Goal: Transaction & Acquisition: Purchase product/service

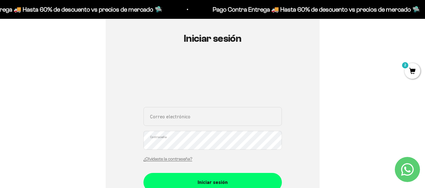
scroll to position [63, 0]
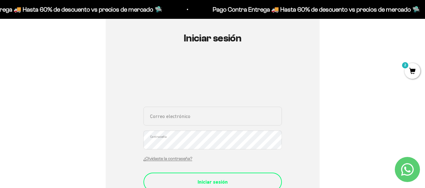
type input "vanee625@hotmail.com"
click at [220, 179] on div "Iniciar sesión" at bounding box center [212, 182] width 113 height 8
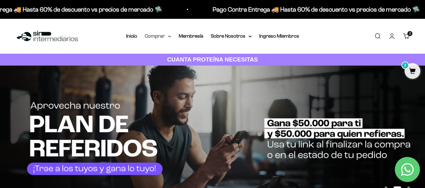
click at [169, 36] on icon at bounding box center [169, 37] width 3 height 2
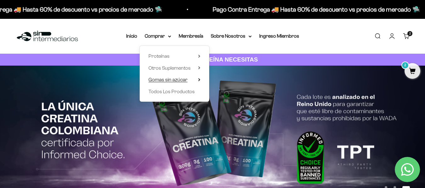
click at [198, 80] on icon at bounding box center [199, 79] width 2 height 3
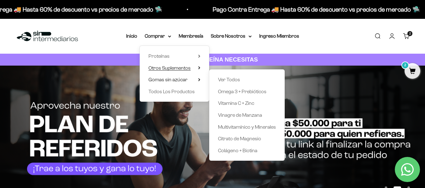
click at [198, 68] on icon at bounding box center [199, 67] width 2 height 3
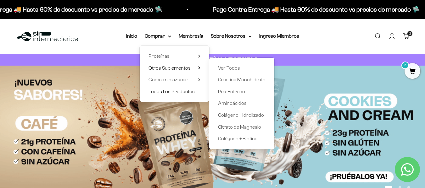
click at [186, 94] on span "Todos Los Productos" at bounding box center [171, 92] width 46 height 8
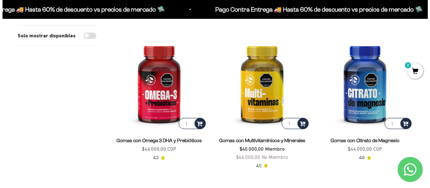
scroll to position [213, 0]
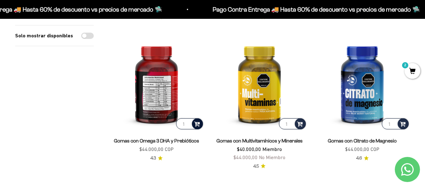
click at [200, 124] on span at bounding box center [197, 123] width 6 height 7
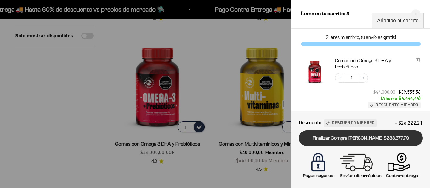
click at [352, 138] on link "Finalizar Compra Segura $233.377,79" at bounding box center [361, 139] width 124 height 16
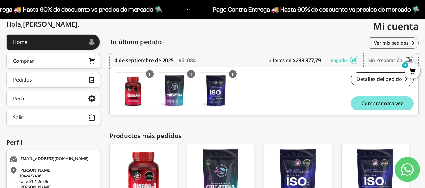
scroll to position [73, 0]
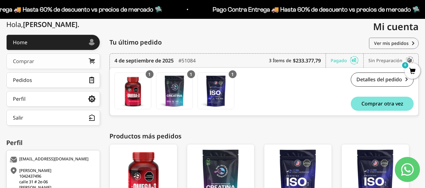
click at [60, 63] on link "Comprar" at bounding box center [53, 61] width 94 height 16
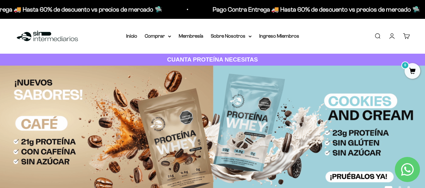
click at [391, 36] on link "Cuenta" at bounding box center [391, 36] width 7 height 7
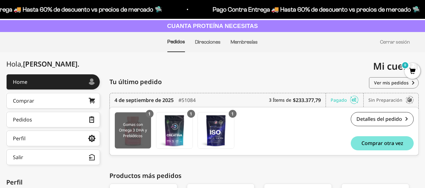
scroll to position [53, 0]
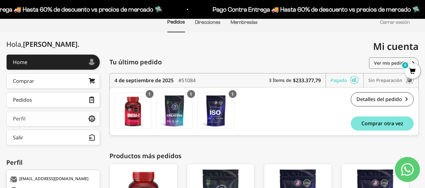
click at [64, 123] on link "Perfil" at bounding box center [53, 119] width 94 height 16
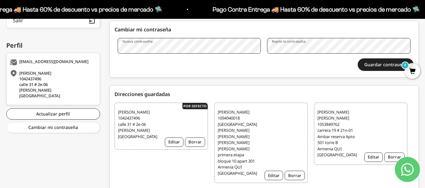
scroll to position [171, 0]
click at [195, 145] on button "Borrar" at bounding box center [195, 141] width 20 height 9
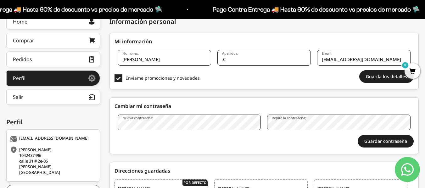
scroll to position [94, 0]
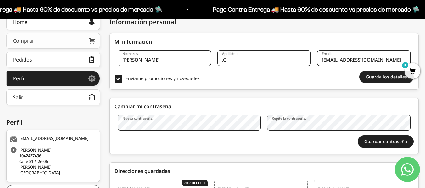
click at [39, 40] on link "Comprar" at bounding box center [53, 41] width 94 height 16
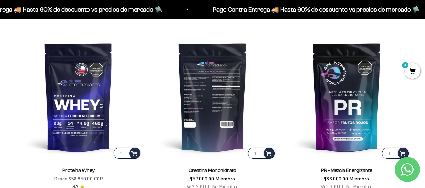
scroll to position [222, 0]
click at [269, 158] on div at bounding box center [269, 153] width 11 height 11
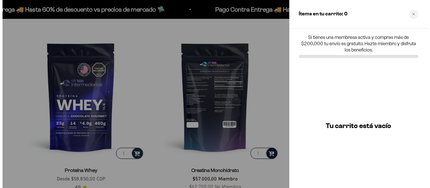
scroll to position [224, 0]
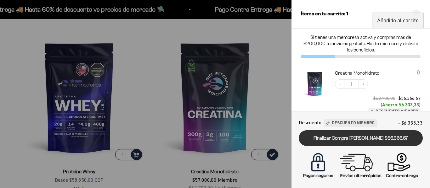
click at [360, 142] on link "Finalizar Compra [PERSON_NAME] $56.366,67" at bounding box center [361, 139] width 124 height 16
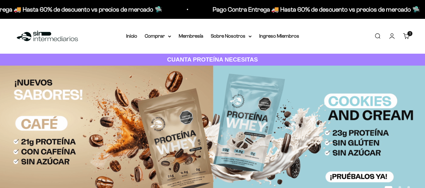
click at [394, 34] on link "Cuenta" at bounding box center [391, 36] width 7 height 7
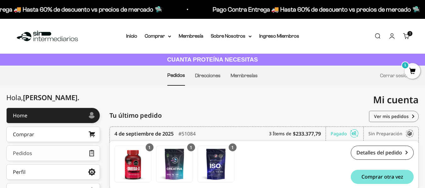
scroll to position [34, 0]
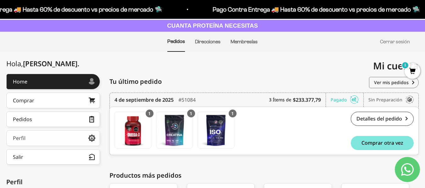
click at [39, 138] on link "Perfil" at bounding box center [53, 139] width 94 height 16
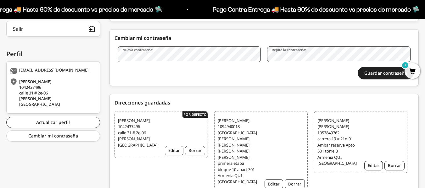
scroll to position [163, 0]
click at [195, 148] on button "Borrar" at bounding box center [195, 150] width 20 height 9
